Goal: Information Seeking & Learning: Check status

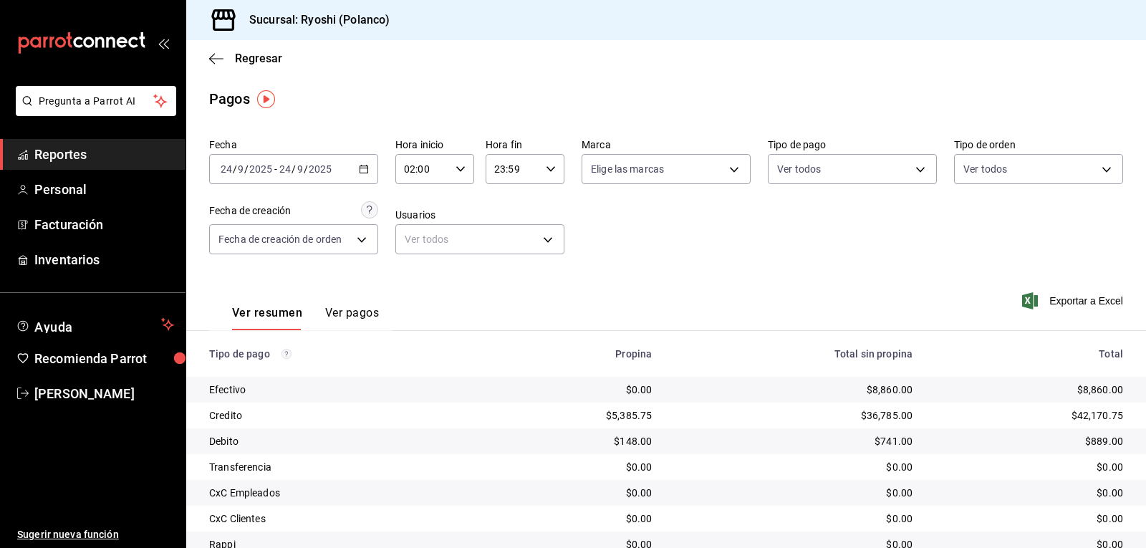
click at [456, 165] on icon "button" at bounding box center [461, 169] width 10 height 10
click at [410, 241] on span "03" at bounding box center [413, 239] width 16 height 11
click at [709, 249] on div at bounding box center [573, 274] width 1146 height 548
click at [457, 162] on div "03:00 Hora inicio" at bounding box center [434, 169] width 79 height 30
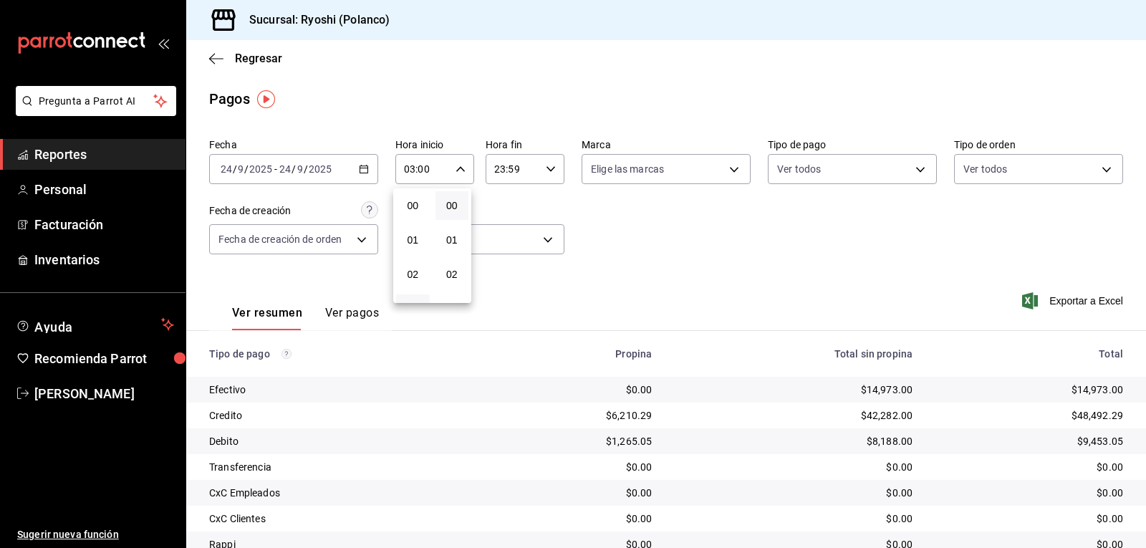
scroll to position [103, 0]
click at [406, 234] on button "04" at bounding box center [413, 240] width 34 height 29
click at [706, 267] on div at bounding box center [573, 274] width 1146 height 548
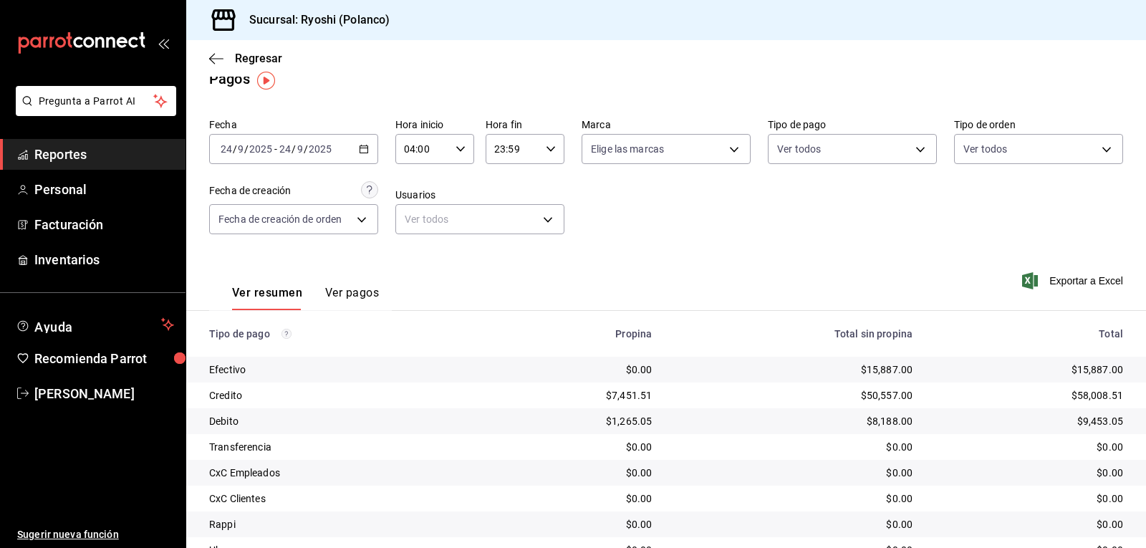
scroll to position [19, 0]
click at [460, 151] on icon "button" at bounding box center [461, 150] width 10 height 10
click at [422, 216] on button "05" at bounding box center [413, 221] width 34 height 29
type input "05:00"
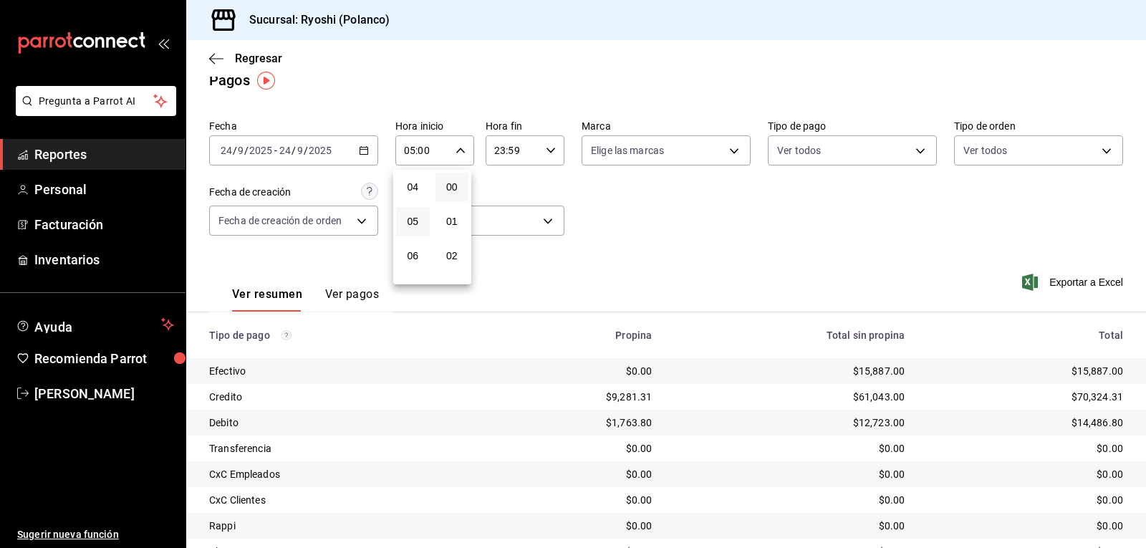
click at [604, 225] on div at bounding box center [573, 274] width 1146 height 548
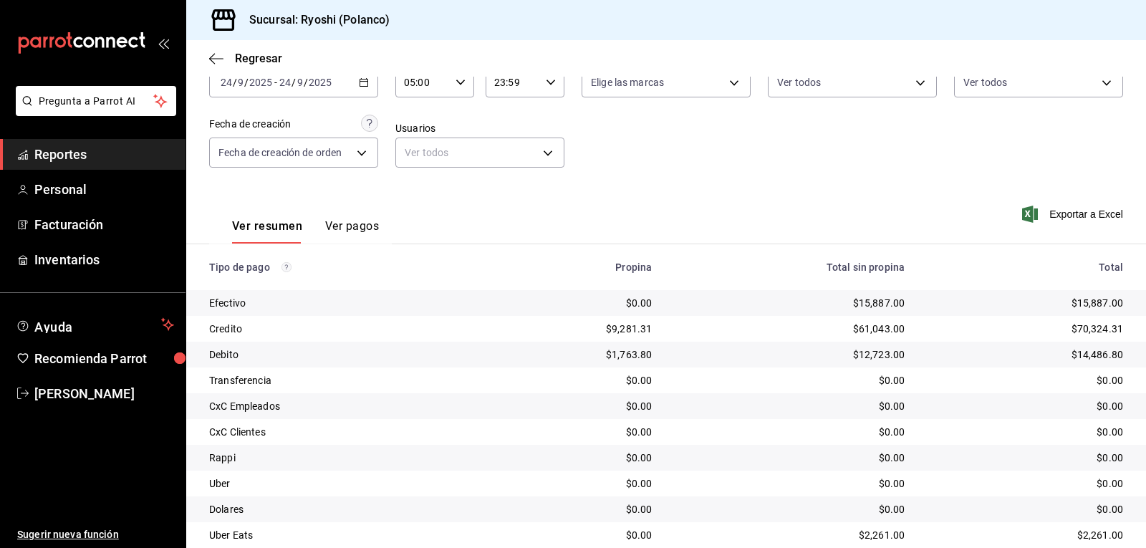
scroll to position [162, 0]
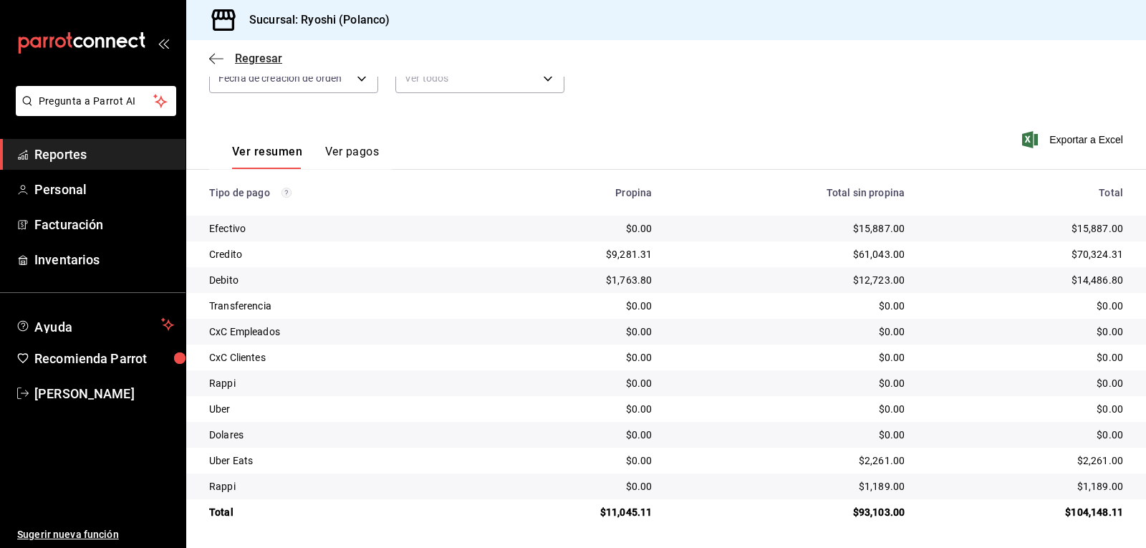
click at [216, 58] on icon "button" at bounding box center [216, 58] width 14 height 1
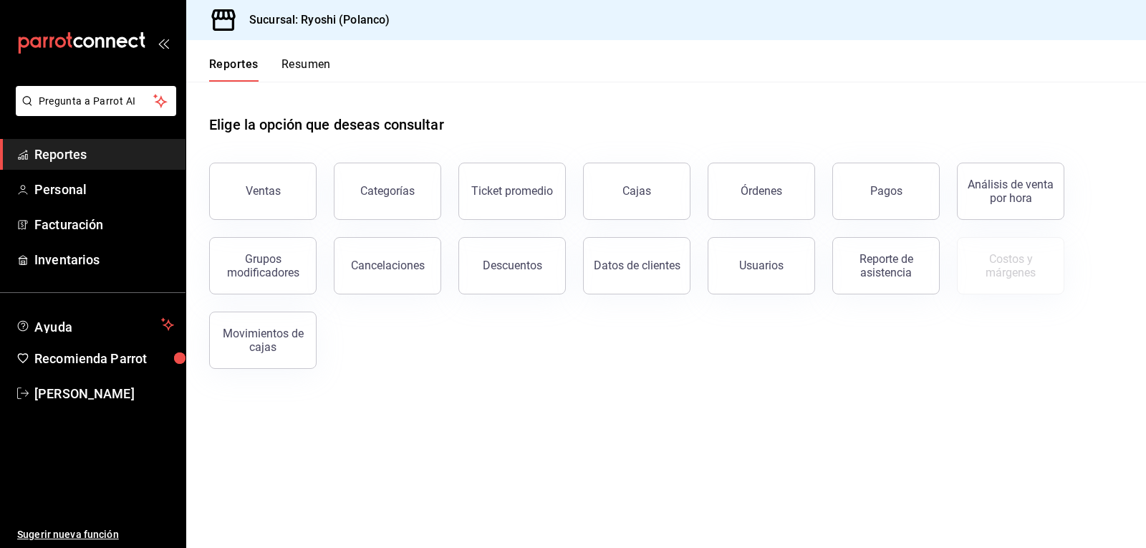
click at [306, 62] on button "Resumen" at bounding box center [306, 69] width 49 height 24
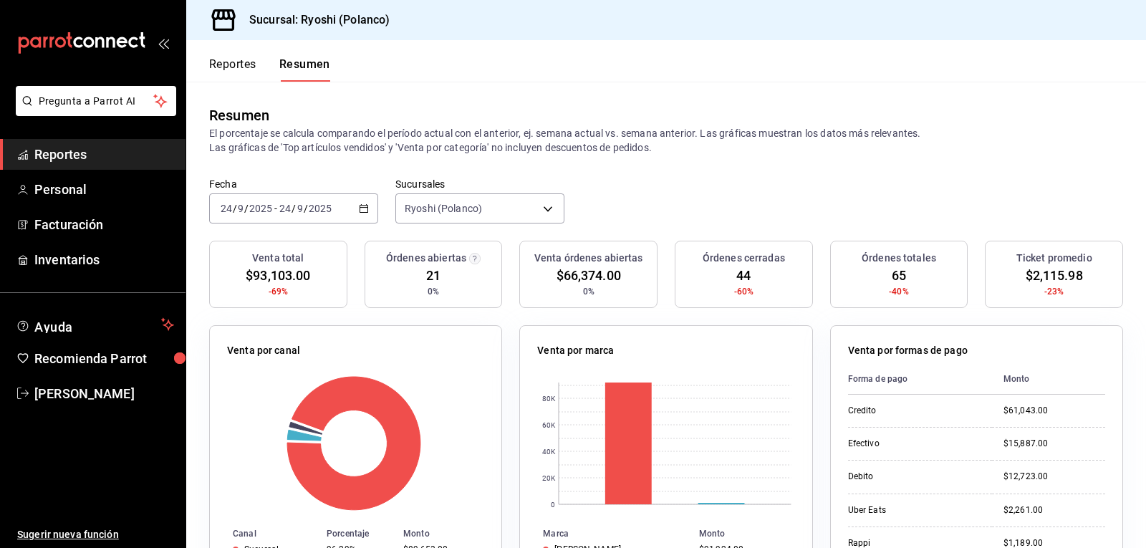
click at [241, 63] on button "Reportes" at bounding box center [232, 69] width 47 height 24
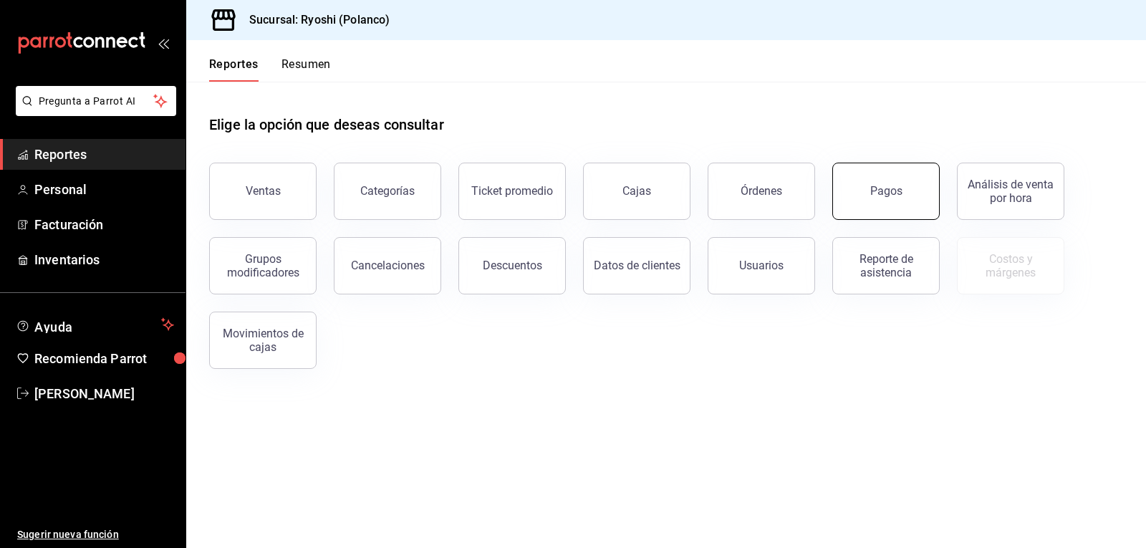
click at [890, 189] on div "Pagos" at bounding box center [886, 191] width 32 height 14
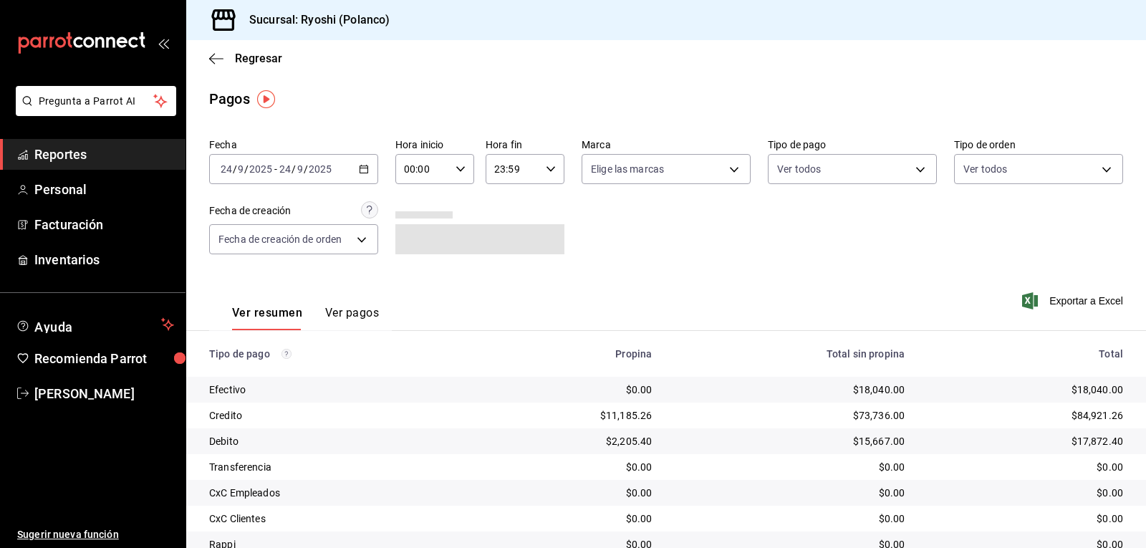
click at [460, 166] on icon "button" at bounding box center [461, 169] width 10 height 10
click at [409, 279] on span "02" at bounding box center [413, 274] width 16 height 11
click at [675, 231] on div at bounding box center [573, 274] width 1146 height 548
click at [683, 228] on div "Fecha [DATE] [DATE] - [DATE] [DATE] Hora inicio 02:00 Hora inicio Hora fin 23:5…" at bounding box center [666, 202] width 914 height 139
click at [458, 171] on icon "button" at bounding box center [461, 169] width 10 height 10
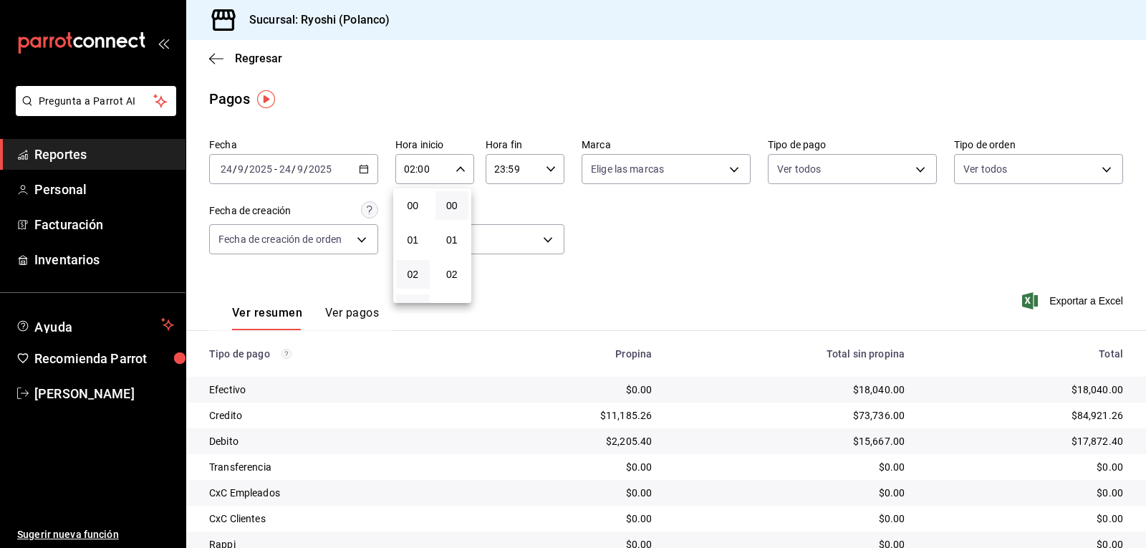
scroll to position [69, 0]
click at [404, 243] on button "03" at bounding box center [413, 240] width 34 height 29
type input "03:00"
click at [725, 251] on div at bounding box center [573, 274] width 1146 height 548
click at [910, 167] on body "Pregunta a Parrot AI Reportes Personal Facturación Inventarios Ayuda Recomienda…" at bounding box center [573, 274] width 1146 height 548
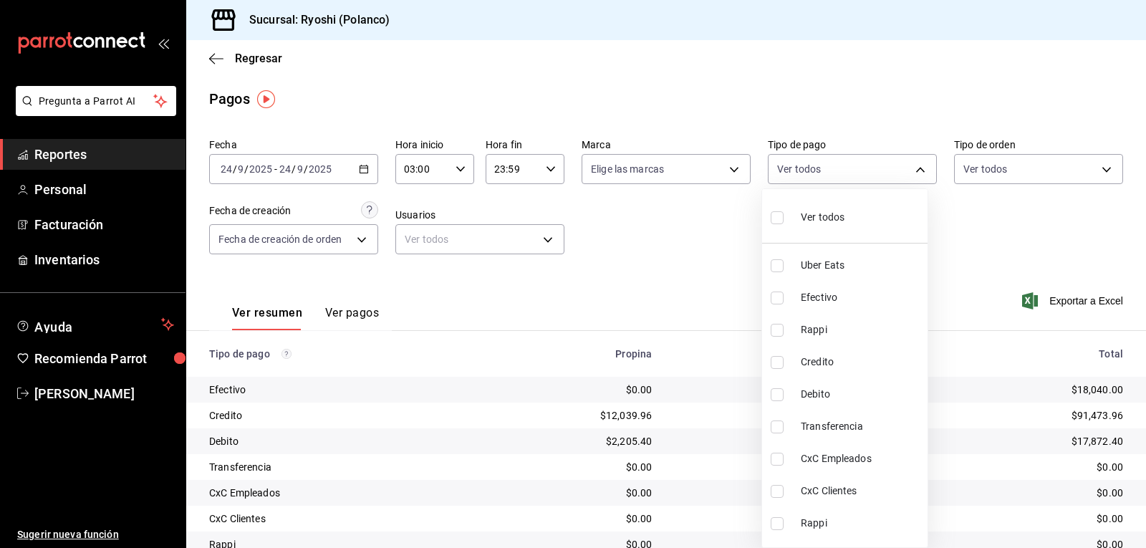
click at [782, 360] on input "checkbox" at bounding box center [777, 362] width 13 height 13
checkbox input "true"
type input "9b0685d2-7f5d-4ede-a6b4-58a2ffcbf3cd"
click at [776, 396] on input "checkbox" at bounding box center [777, 394] width 13 height 13
checkbox input "true"
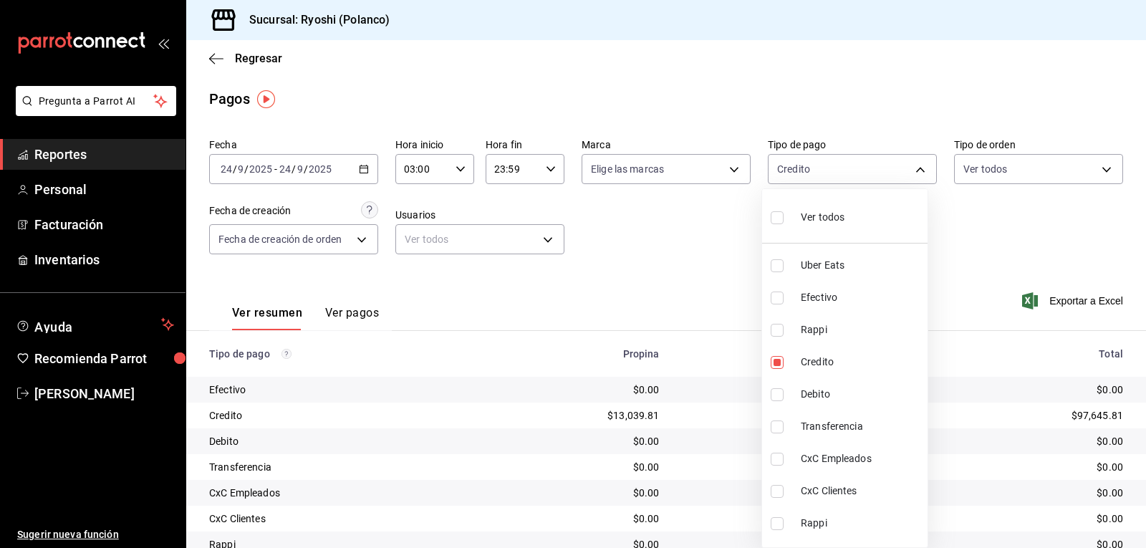
type input "9b0685d2-7f5d-4ede-a6b4-58a2ffcbf3cd,4fc1f123-1106-4d46-a6dc-4994d0550367"
click at [679, 266] on div at bounding box center [573, 274] width 1146 height 548
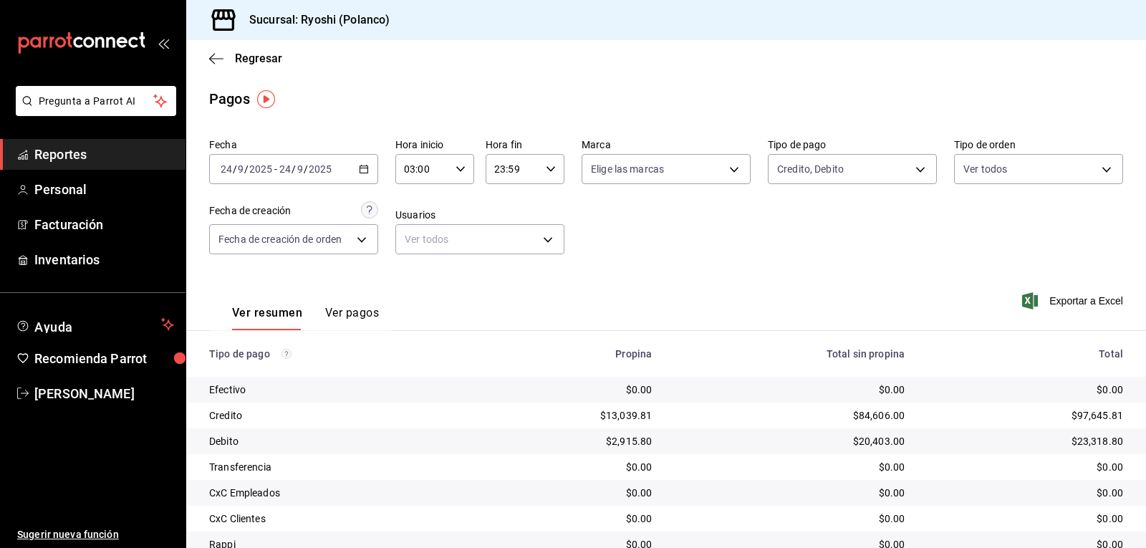
click at [463, 170] on div "03:00 Hora inicio" at bounding box center [434, 169] width 79 height 30
click at [410, 247] on button "04" at bounding box center [413, 240] width 34 height 29
type input "04:00"
click at [658, 246] on div at bounding box center [573, 274] width 1146 height 548
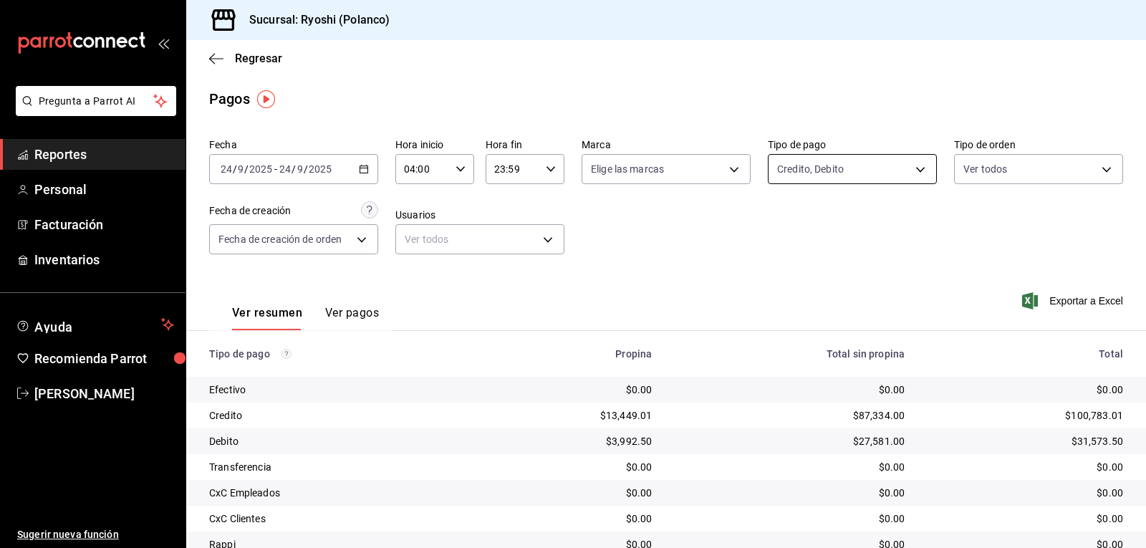
click at [910, 168] on body "Pregunta a Parrot AI Reportes Personal Facturación Inventarios Ayuda Recomienda…" at bounding box center [573, 274] width 1146 height 548
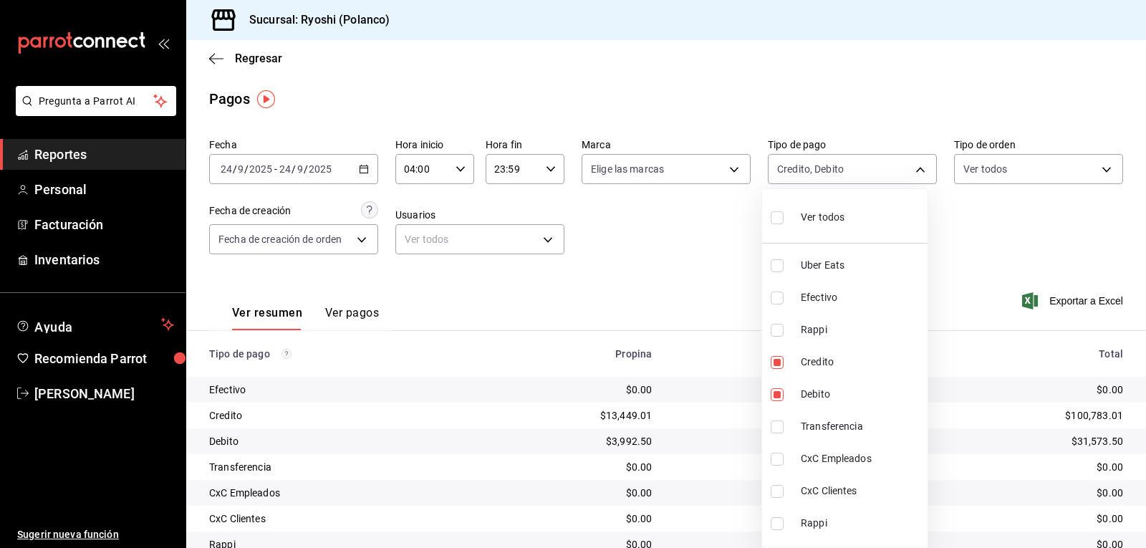
click at [773, 221] on input "checkbox" at bounding box center [777, 217] width 13 height 13
checkbox input "true"
type input "05751dd8-6818-4a8c-b9fb-c7f7071b72fb,789b4605-08e0-4dfe-9865-94468e2c17aa,03400…"
checkbox input "true"
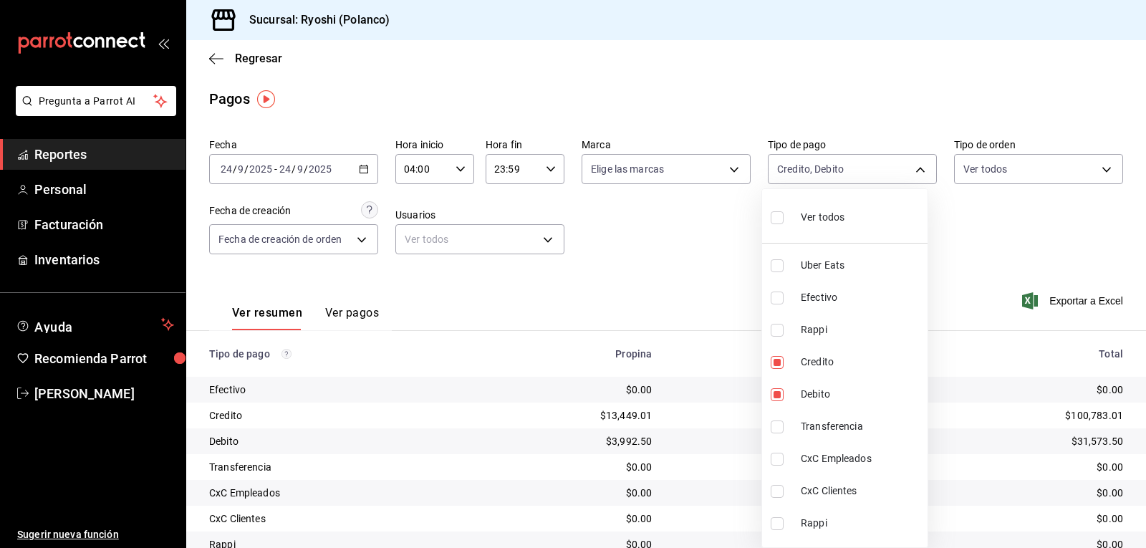
checkbox input "true"
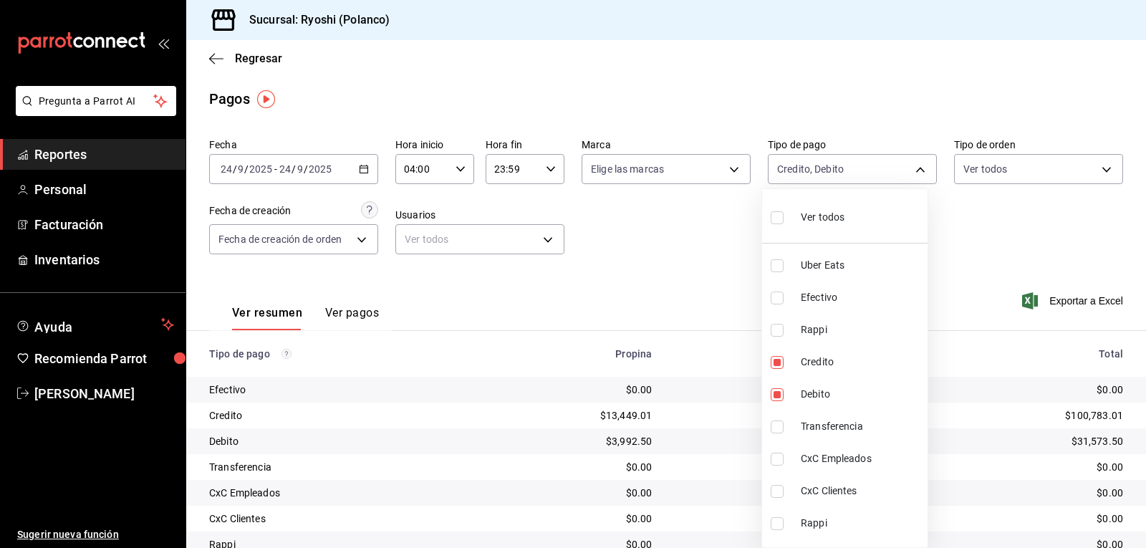
checkbox input "true"
click at [691, 244] on div at bounding box center [573, 274] width 1146 height 548
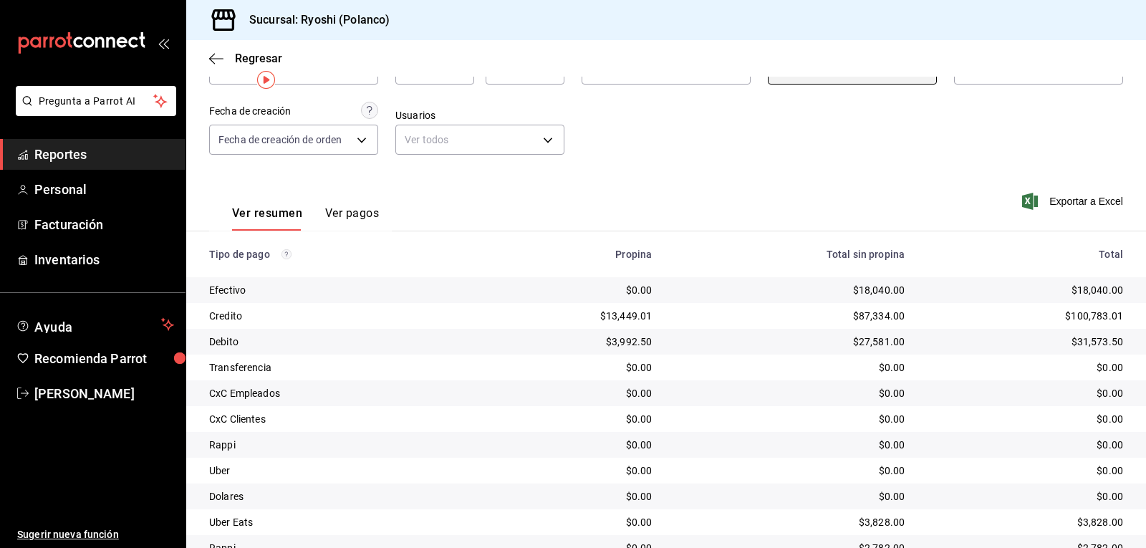
scroll to position [19, 0]
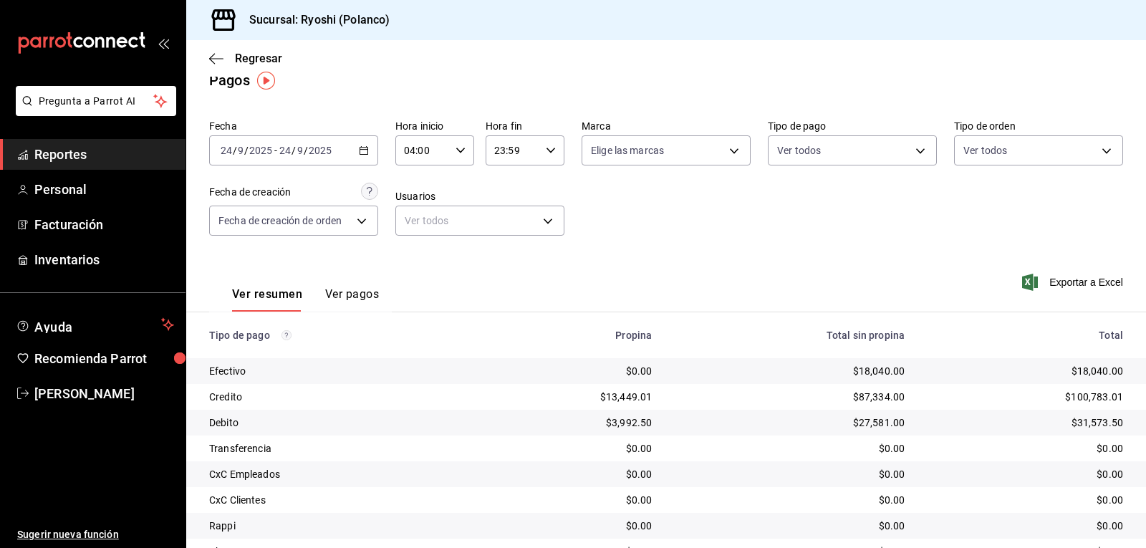
click at [461, 148] on \(Stroke\) "button" at bounding box center [460, 150] width 9 height 5
click at [412, 261] on span "02" at bounding box center [413, 255] width 16 height 11
type input "02:00"
click at [750, 231] on div at bounding box center [573, 274] width 1146 height 548
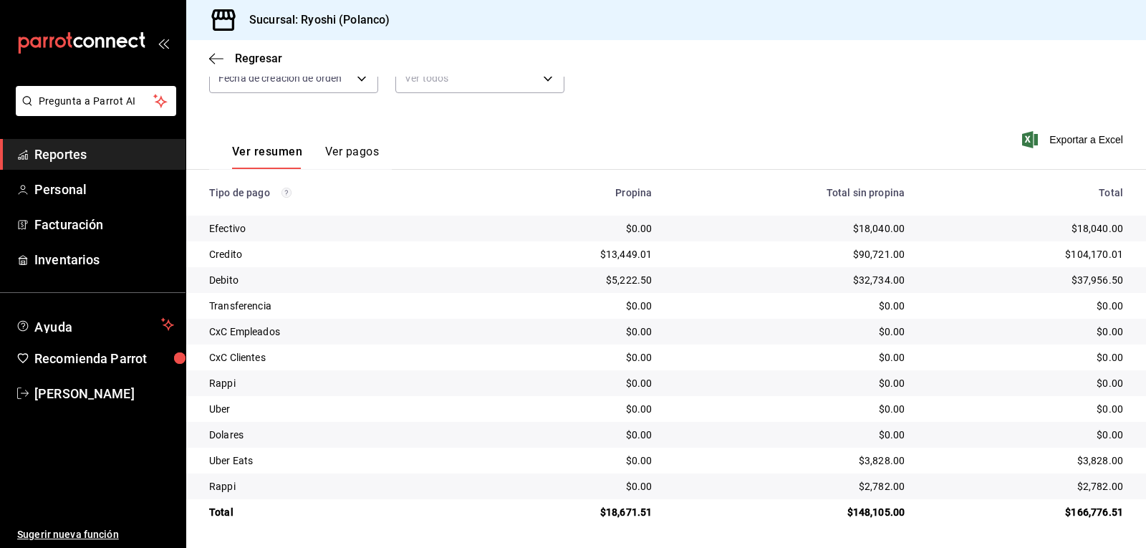
scroll to position [19, 0]
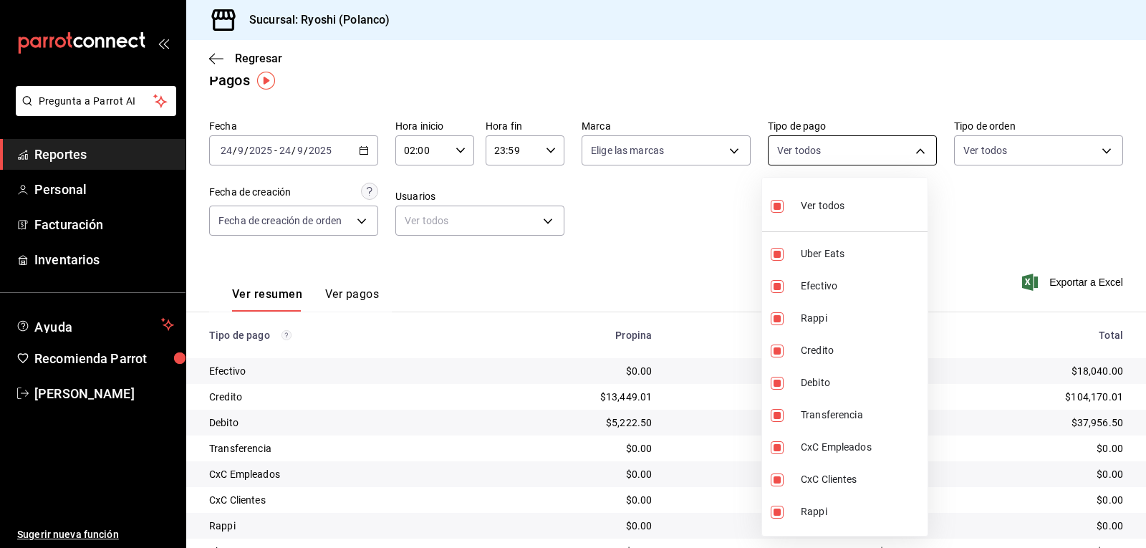
drag, startPoint x: 908, startPoint y: 153, endPoint x: 889, endPoint y: 175, distance: 29.5
click at [908, 152] on body "Pregunta a Parrot AI Reportes Personal Facturación Inventarios Ayuda Recomienda…" at bounding box center [573, 274] width 1146 height 548
click at [776, 211] on input "checkbox" at bounding box center [777, 206] width 13 height 13
checkbox input "false"
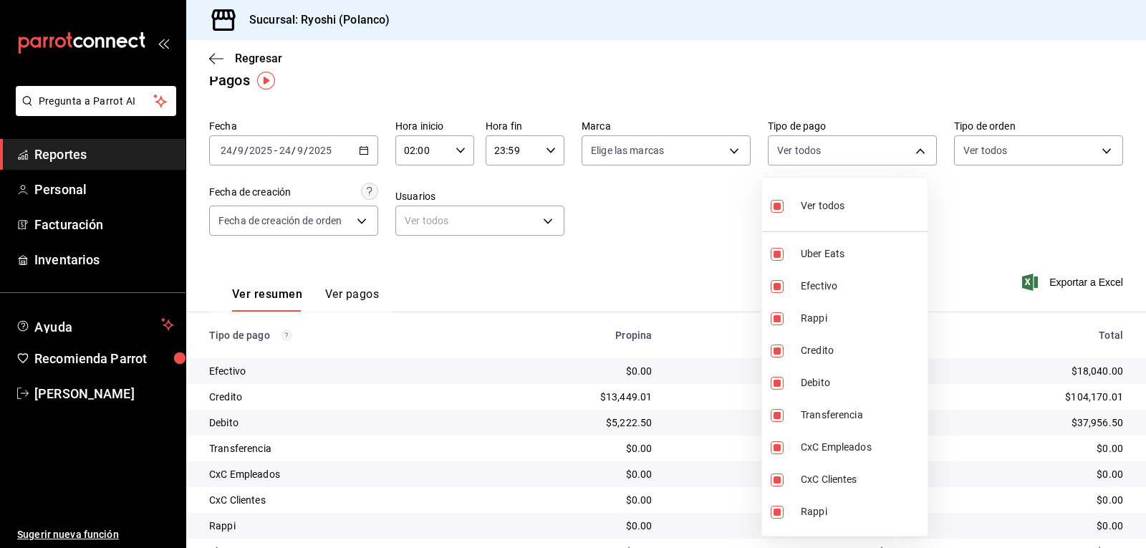
checkbox input "false"
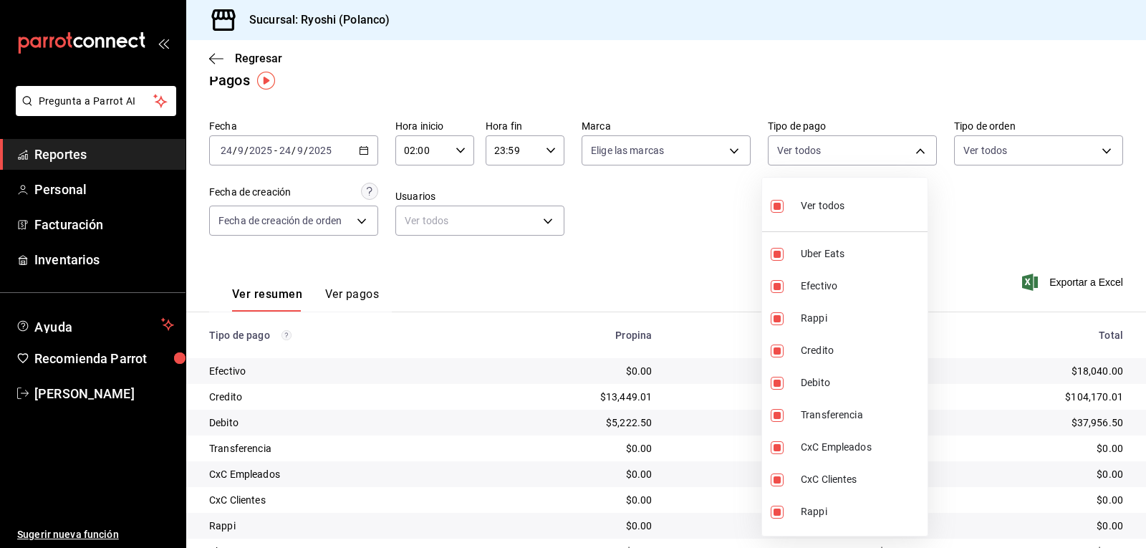
checkbox input "false"
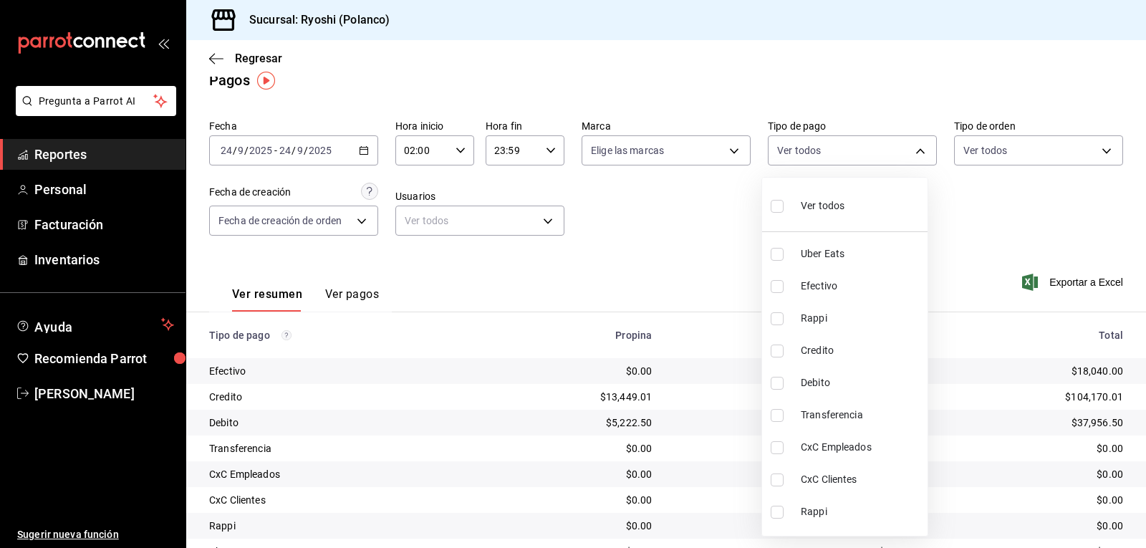
click at [776, 248] on input "checkbox" at bounding box center [777, 254] width 13 height 13
checkbox input "true"
type input "05751dd8-6818-4a8c-b9fb-c7f7071b72fb"
click at [776, 316] on input "checkbox" at bounding box center [777, 318] width 13 height 13
checkbox input "true"
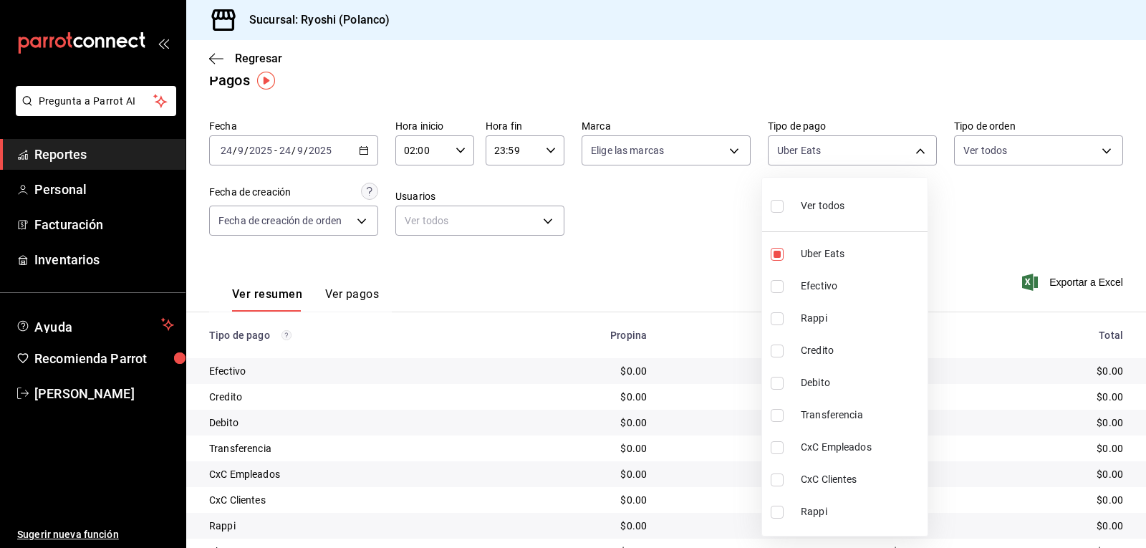
type input "05751dd8-6818-4a8c-b9fb-c7f7071b72fb,034004fd-0b90-4894-bf0d-7190a8897b0c"
click at [680, 271] on div at bounding box center [573, 274] width 1146 height 548
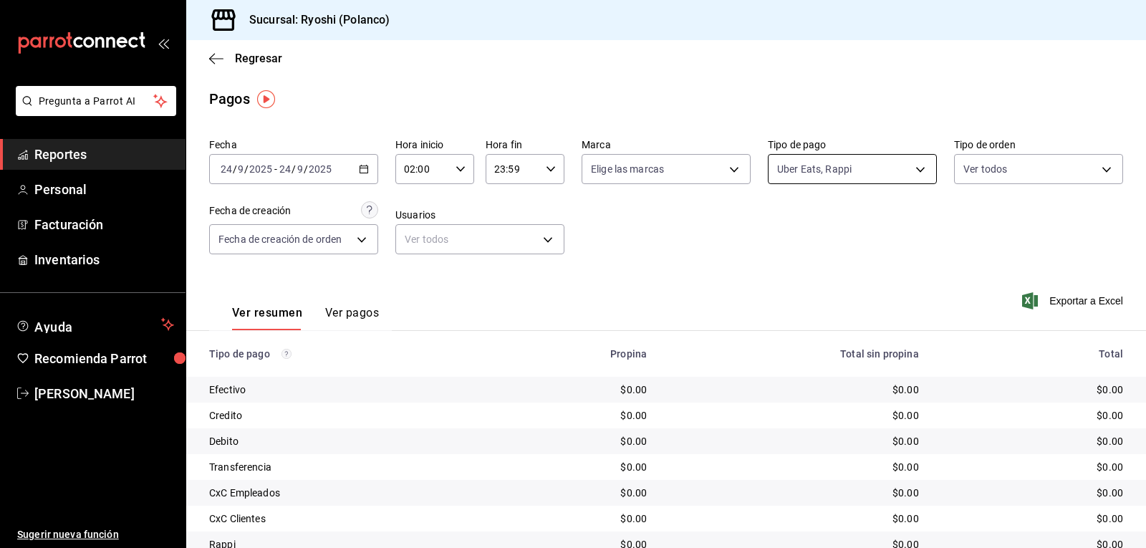
click at [909, 169] on body "Pregunta a Parrot AI Reportes Personal Facturación Inventarios Ayuda Recomienda…" at bounding box center [573, 274] width 1146 height 548
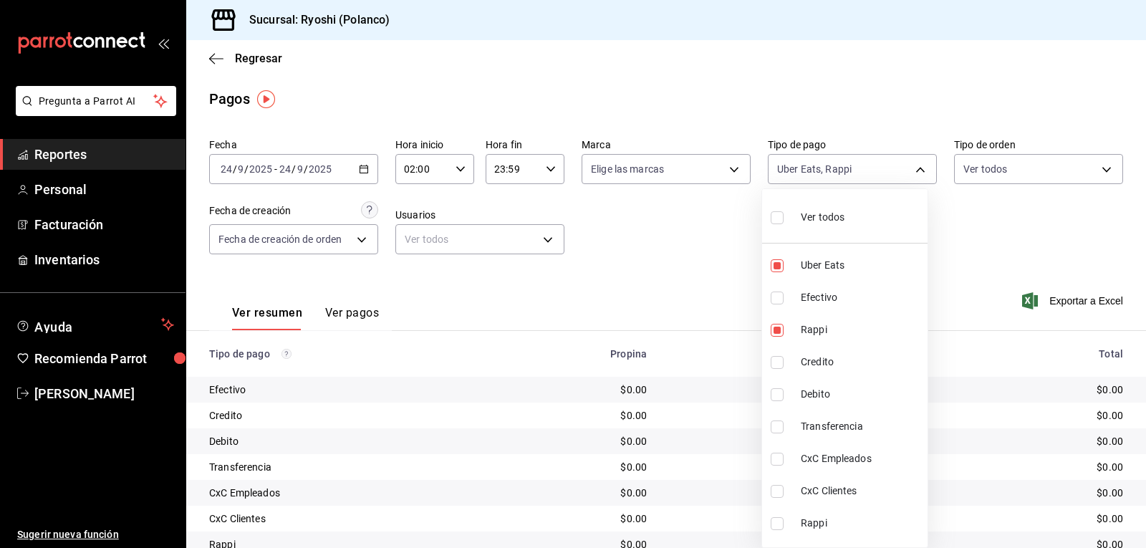
click at [778, 215] on input "checkbox" at bounding box center [777, 217] width 13 height 13
checkbox input "true"
type input "05751dd8-6818-4a8c-b9fb-c7f7071b72fb,789b4605-08e0-4dfe-9865-94468e2c17aa,03400…"
checkbox input "true"
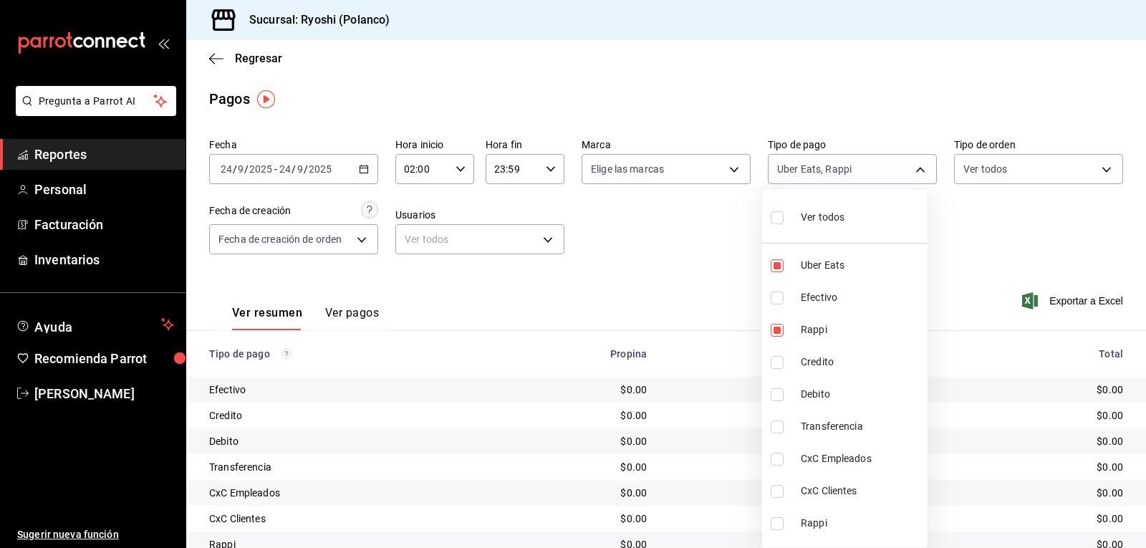
checkbox input "true"
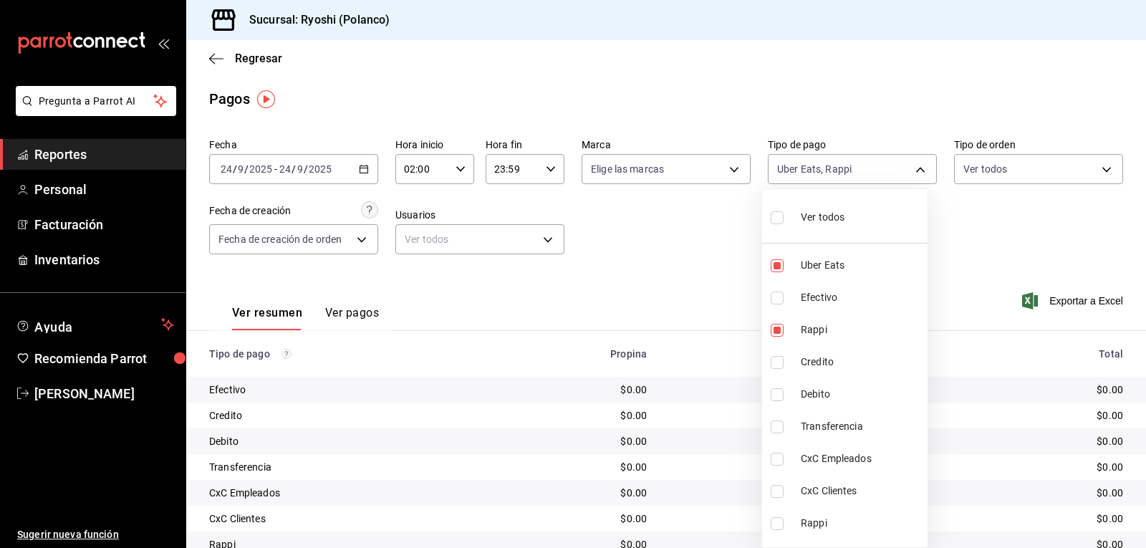
checkbox input "true"
click at [778, 215] on input "checkbox" at bounding box center [777, 217] width 13 height 13
checkbox input "false"
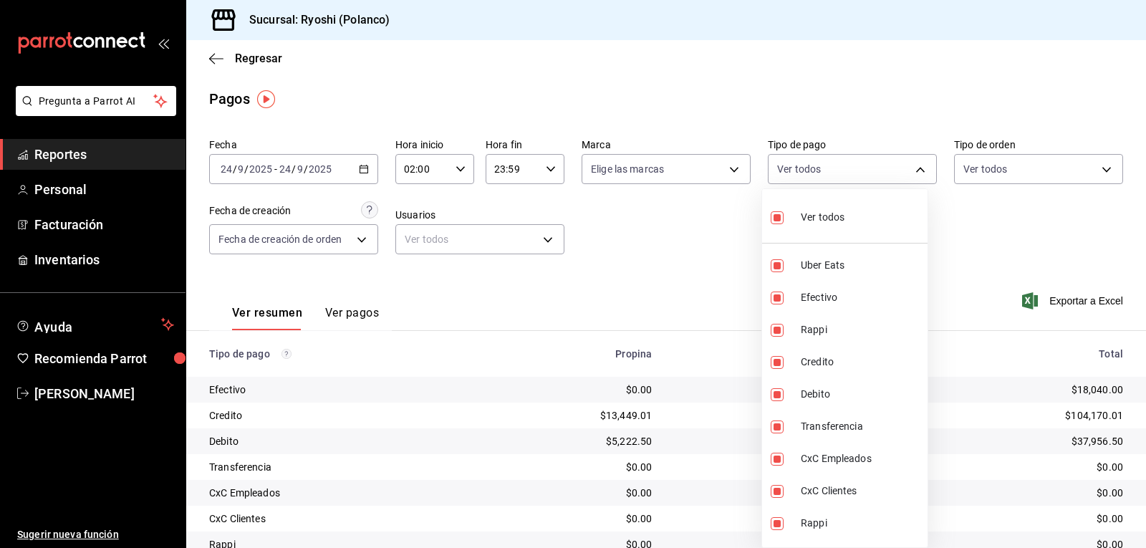
checkbox input "false"
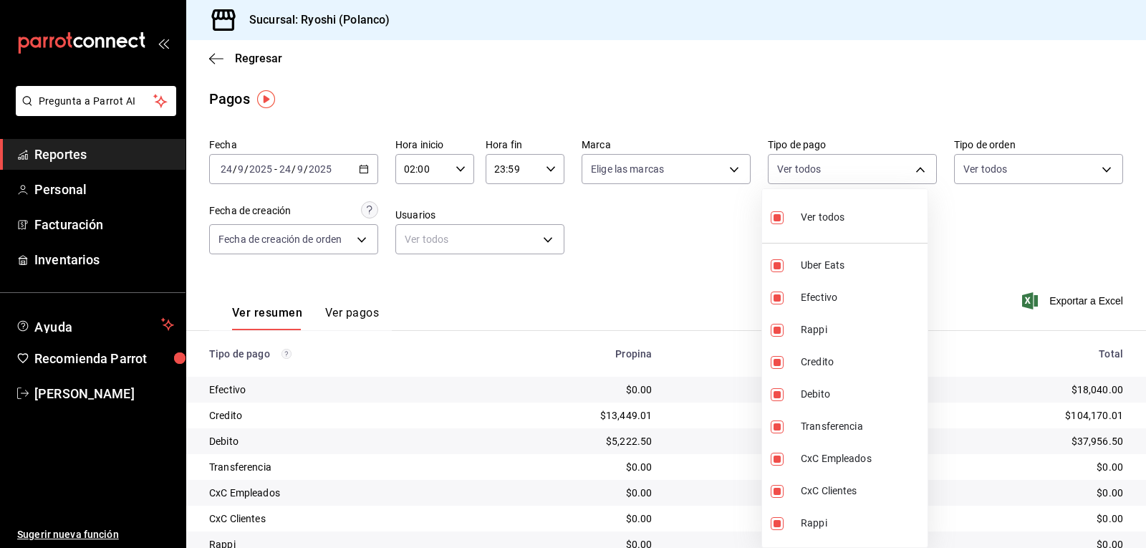
checkbox input "false"
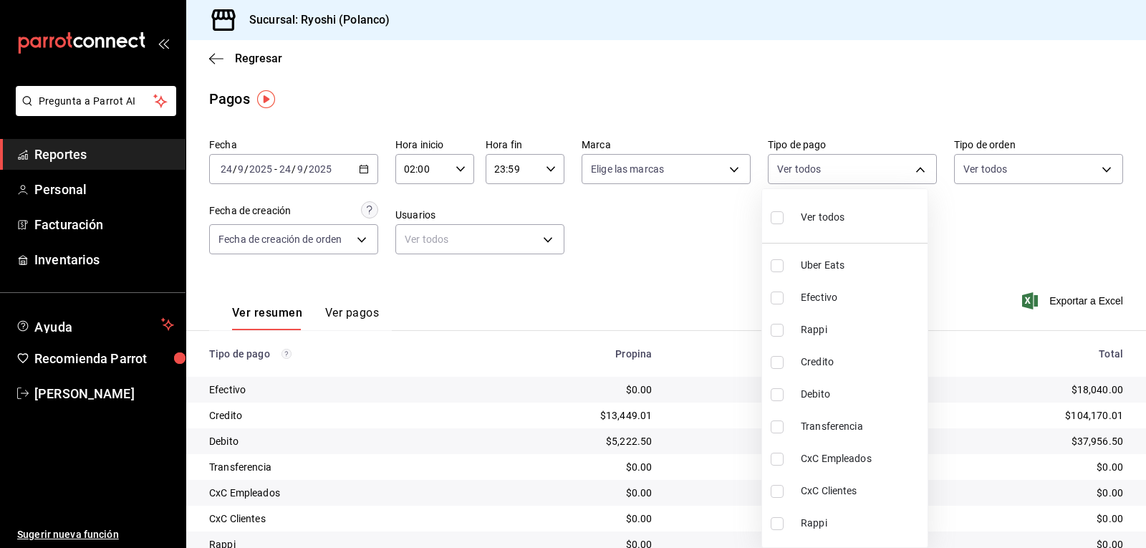
click at [774, 357] on input "checkbox" at bounding box center [777, 362] width 13 height 13
checkbox input "true"
type input "9b0685d2-7f5d-4ede-a6b4-58a2ffcbf3cd"
click at [775, 394] on input "checkbox" at bounding box center [777, 394] width 13 height 13
checkbox input "true"
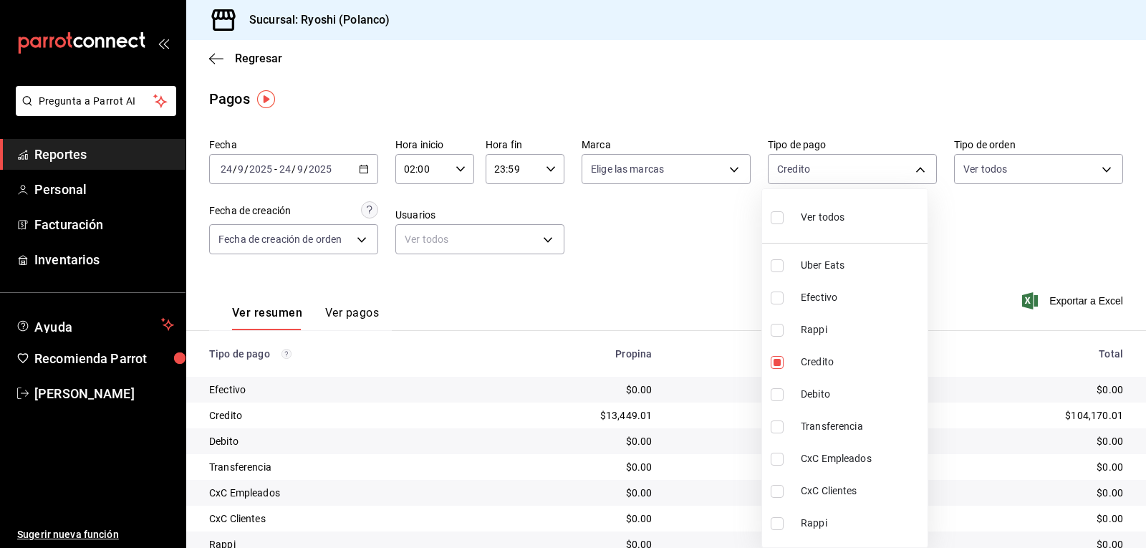
type input "9b0685d2-7f5d-4ede-a6b4-58a2ffcbf3cd,4fc1f123-1106-4d46-a6dc-4994d0550367"
click at [702, 282] on div at bounding box center [573, 274] width 1146 height 548
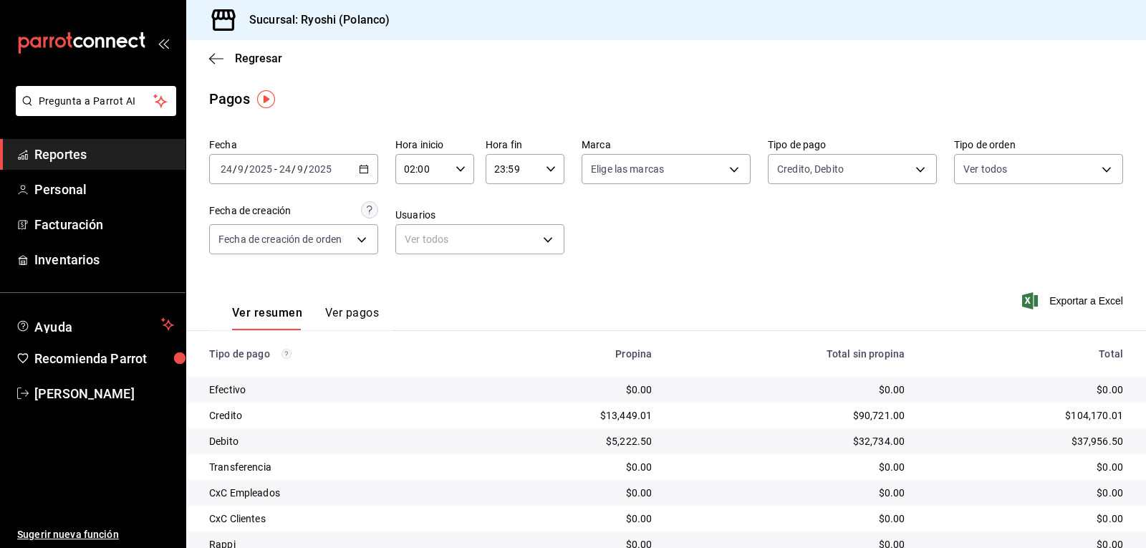
click at [210, 49] on div "Regresar" at bounding box center [666, 58] width 960 height 37
click at [902, 166] on body "Pregunta a Parrot AI Reportes Personal Facturación Inventarios Ayuda Recomienda…" at bounding box center [573, 274] width 1146 height 548
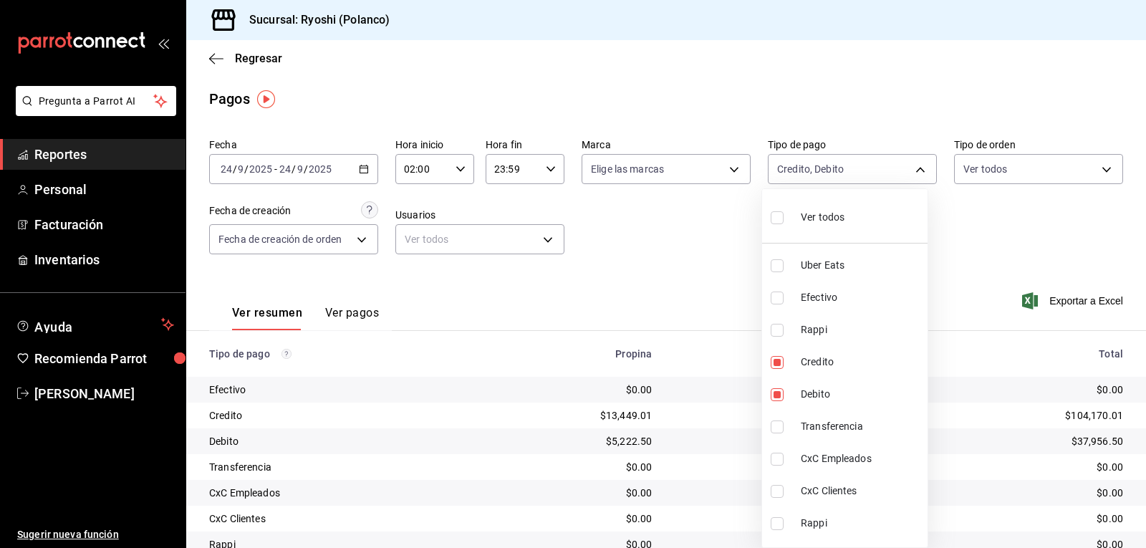
click at [777, 218] on input "checkbox" at bounding box center [777, 217] width 13 height 13
checkbox input "true"
type input "05751dd8-6818-4a8c-b9fb-c7f7071b72fb,789b4605-08e0-4dfe-9865-94468e2c17aa,03400…"
checkbox input "true"
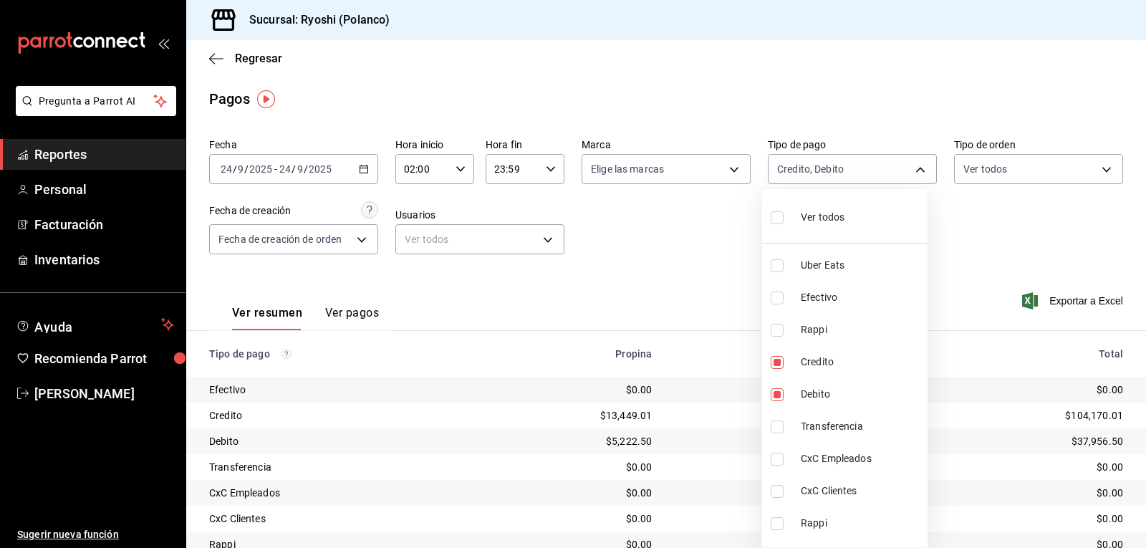
checkbox input "true"
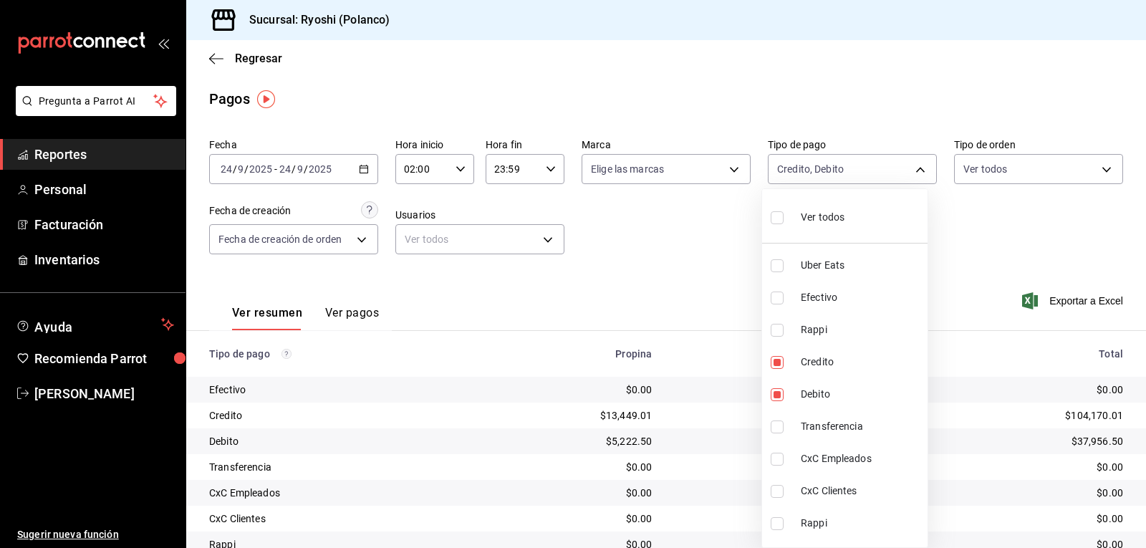
checkbox input "true"
click at [711, 246] on div at bounding box center [573, 274] width 1146 height 548
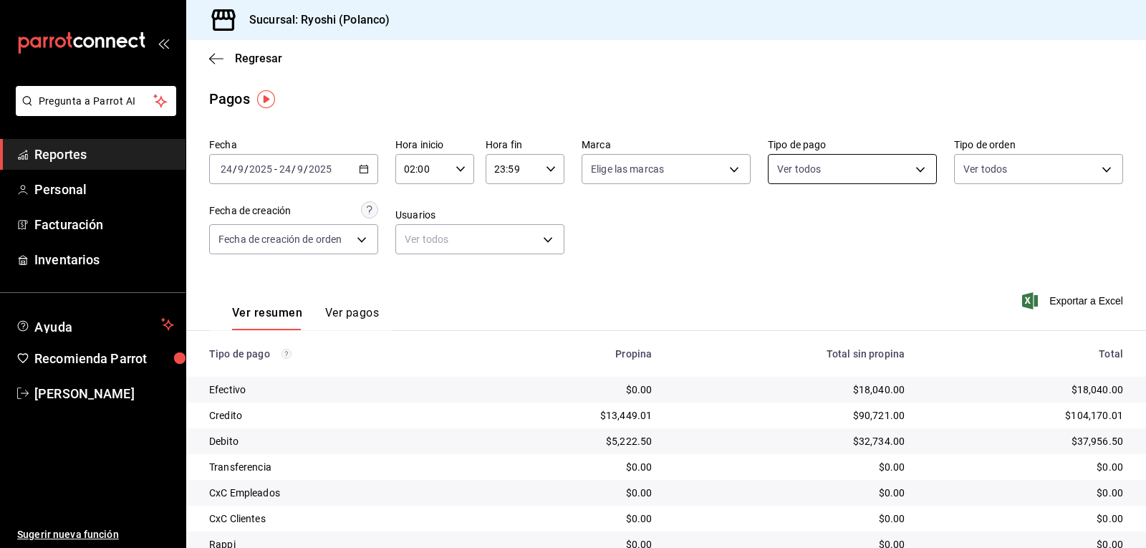
click at [911, 167] on body "Pregunta a Parrot AI Reportes Personal Facturación Inventarios Ayuda Recomienda…" at bounding box center [573, 274] width 1146 height 548
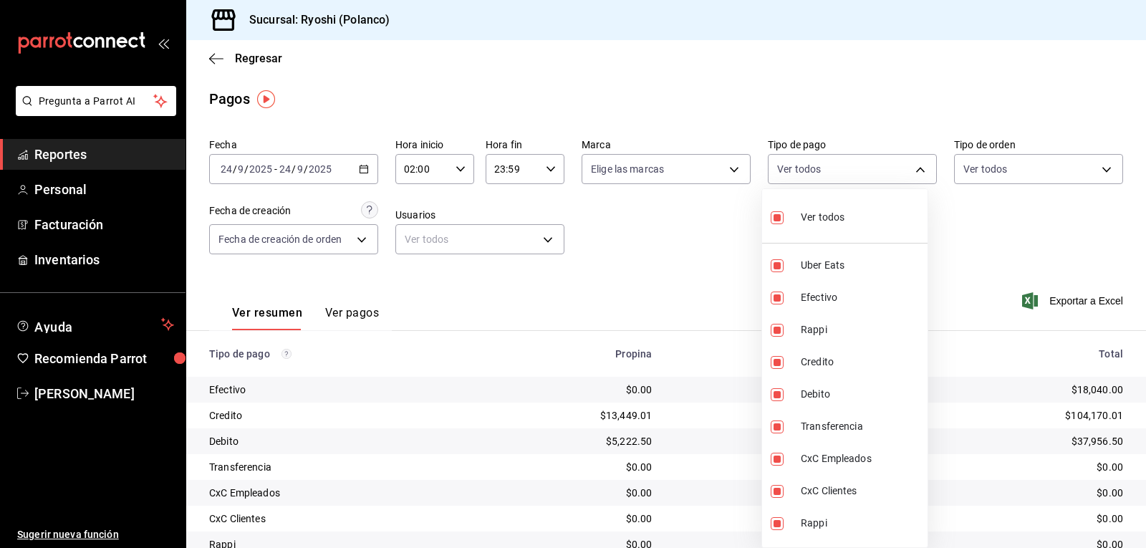
click at [773, 213] on input "checkbox" at bounding box center [777, 217] width 13 height 13
checkbox input "false"
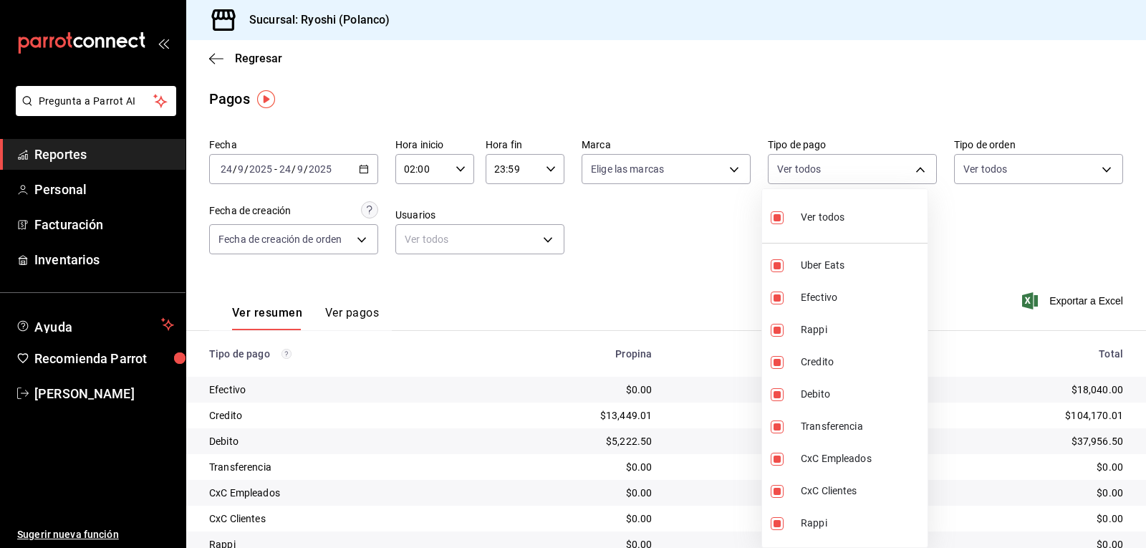
checkbox input "false"
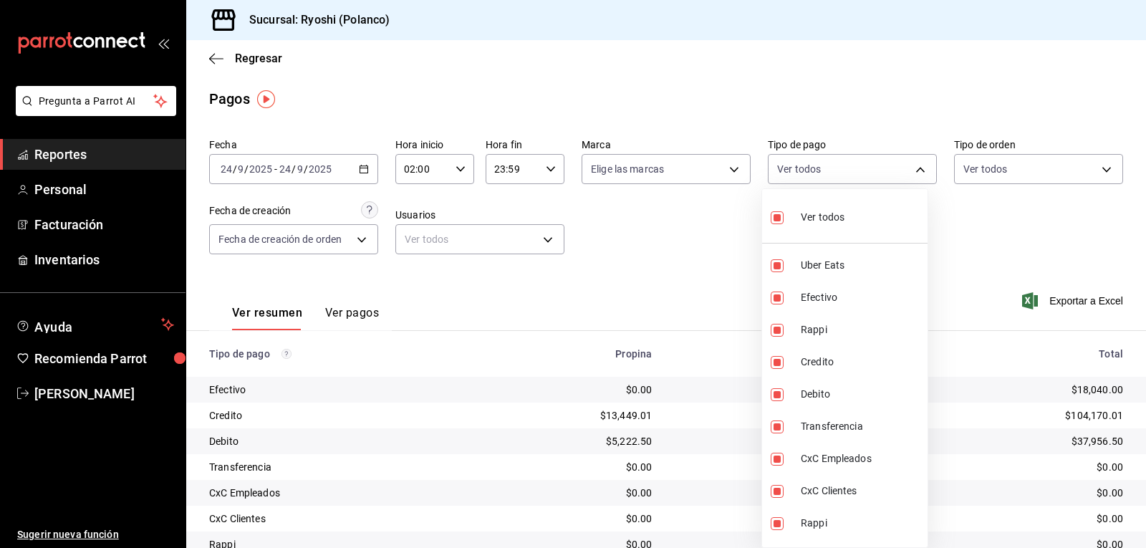
checkbox input "false"
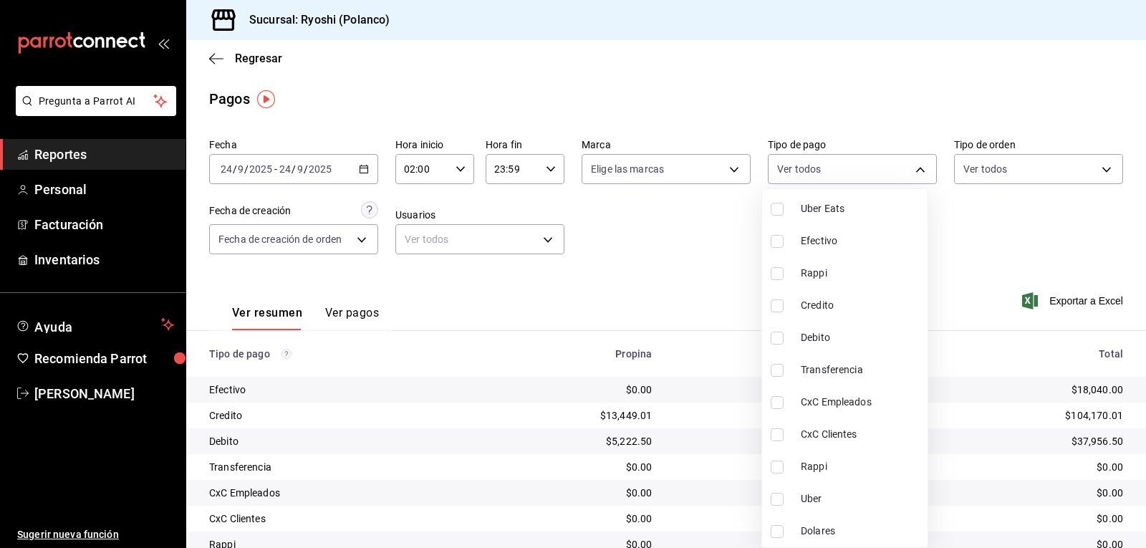
click at [779, 303] on input "checkbox" at bounding box center [777, 305] width 13 height 13
checkbox input "true"
type input "9b0685d2-7f5d-4ede-a6b4-58a2ffcbf3cd"
click at [771, 332] on input "checkbox" at bounding box center [777, 338] width 13 height 13
checkbox input "true"
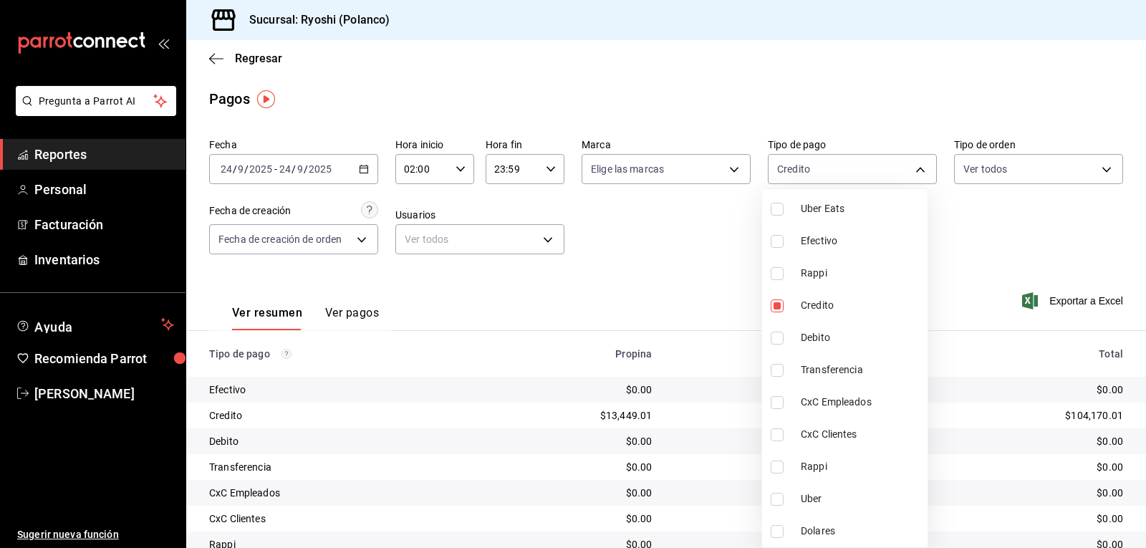
type input "9b0685d2-7f5d-4ede-a6b4-58a2ffcbf3cd,4fc1f123-1106-4d46-a6dc-4994d0550367"
click at [708, 335] on div at bounding box center [573, 274] width 1146 height 548
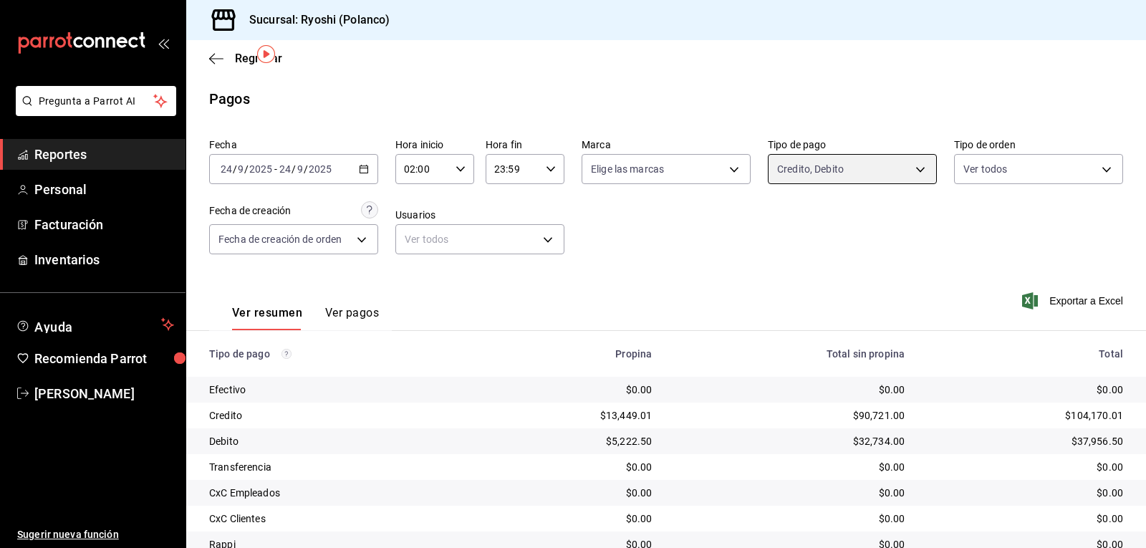
scroll to position [162, 0]
